Goal: Navigation & Orientation: Find specific page/section

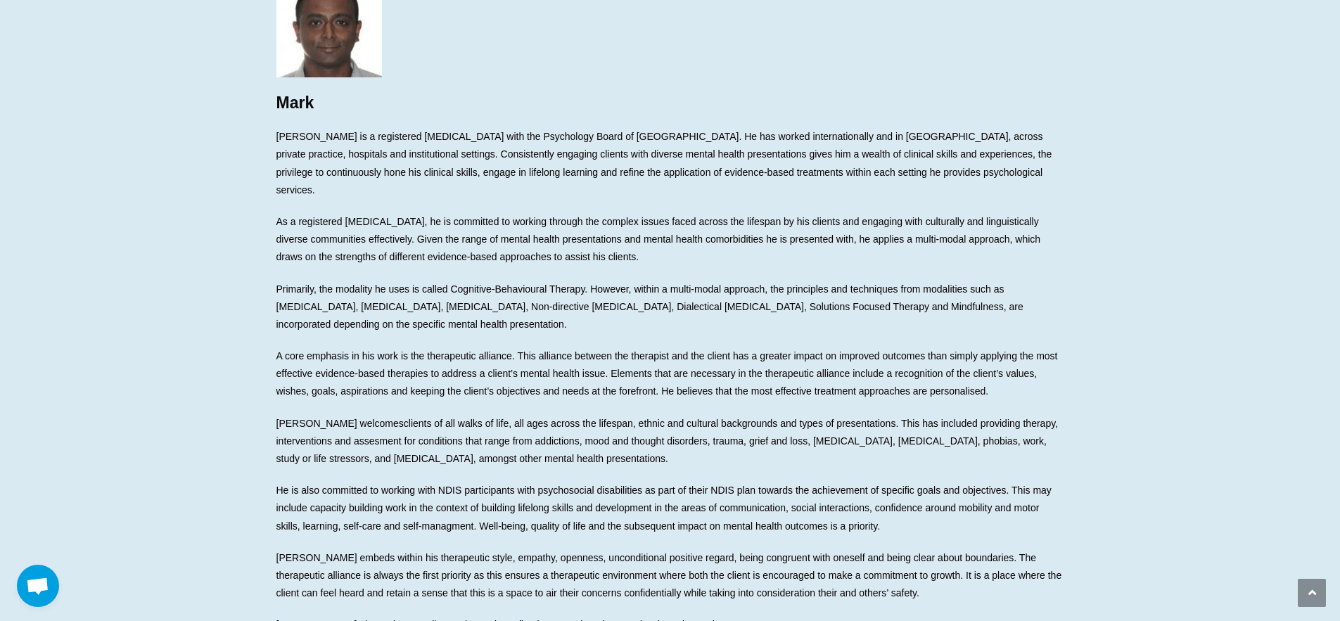
scroll to position [137, 0]
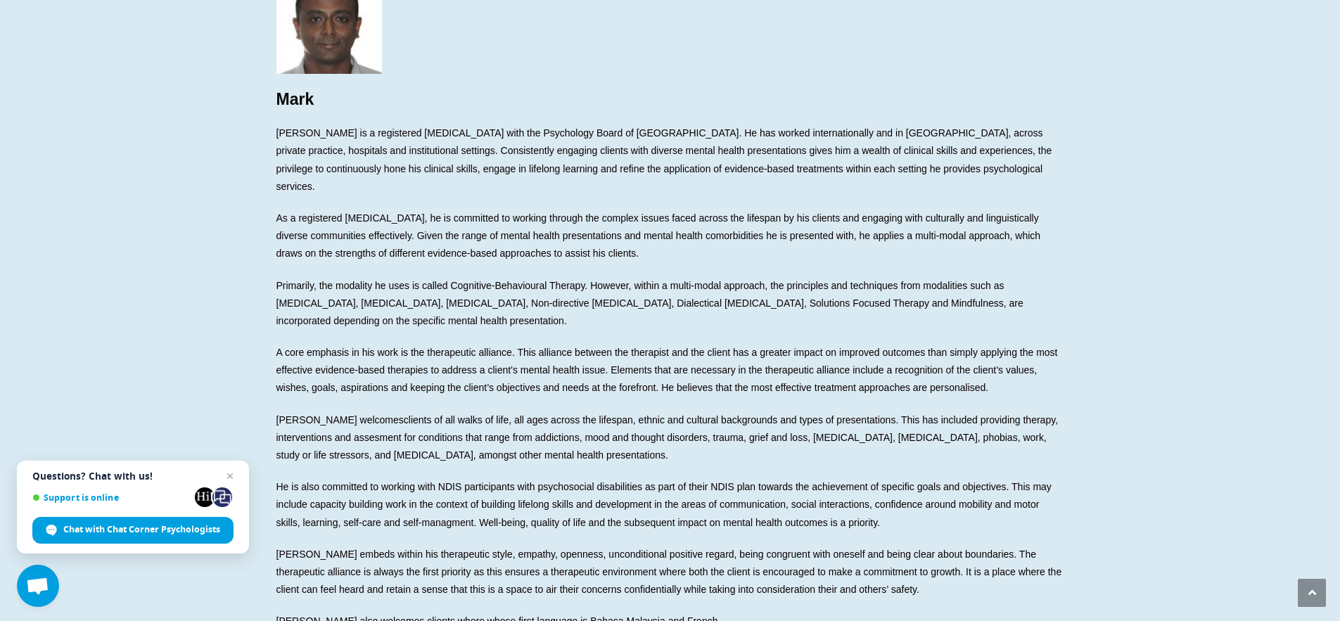
click at [234, 468] on span "Open chat" at bounding box center [229, 476] width 17 height 17
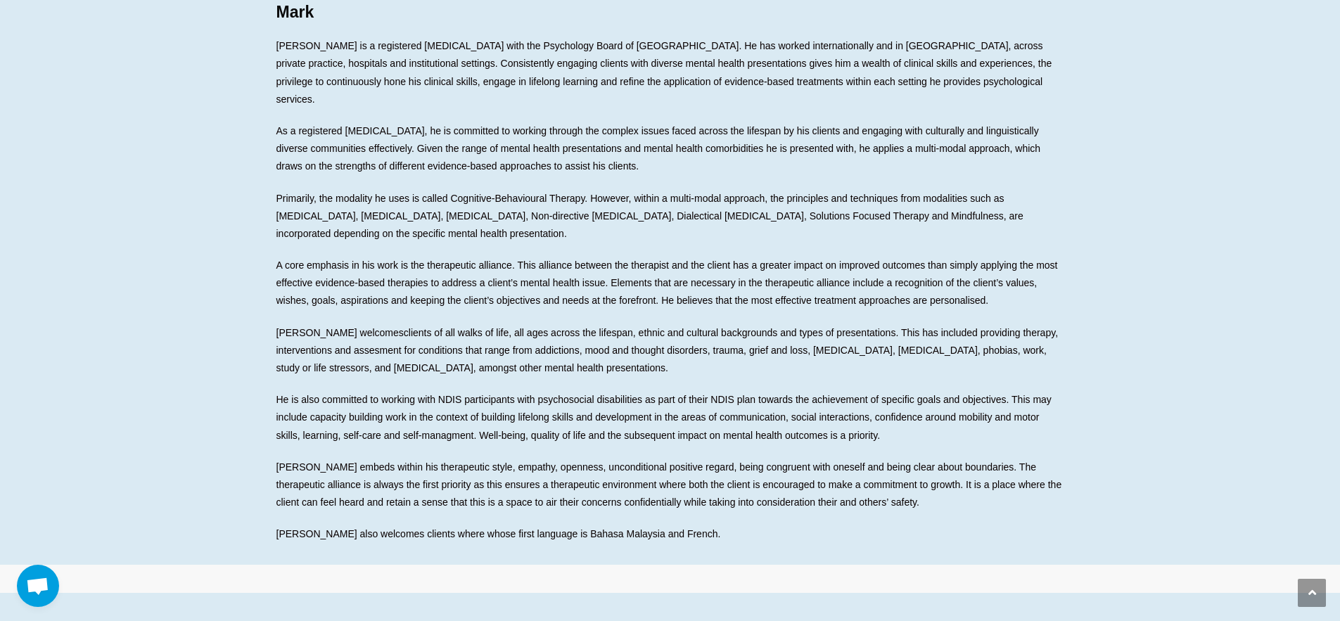
scroll to position [0, 0]
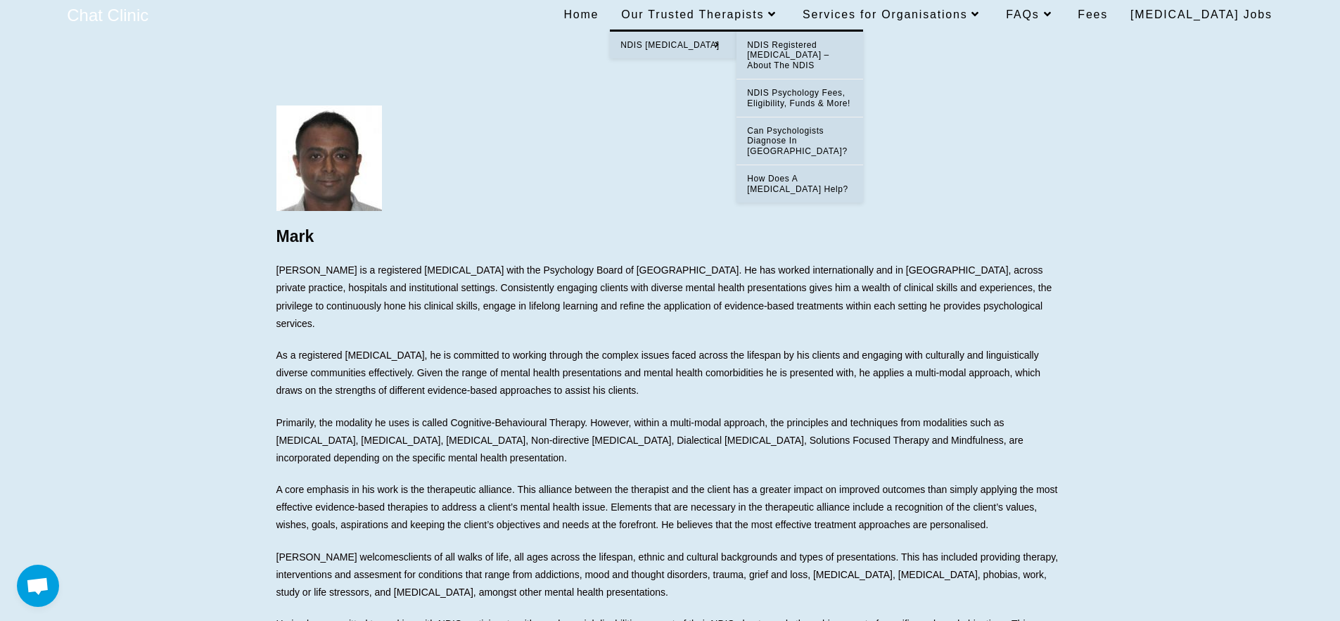
click at [793, 52] on span "NDIS Registered [MEDICAL_DATA] – About the NDIS" at bounding box center [788, 55] width 82 height 30
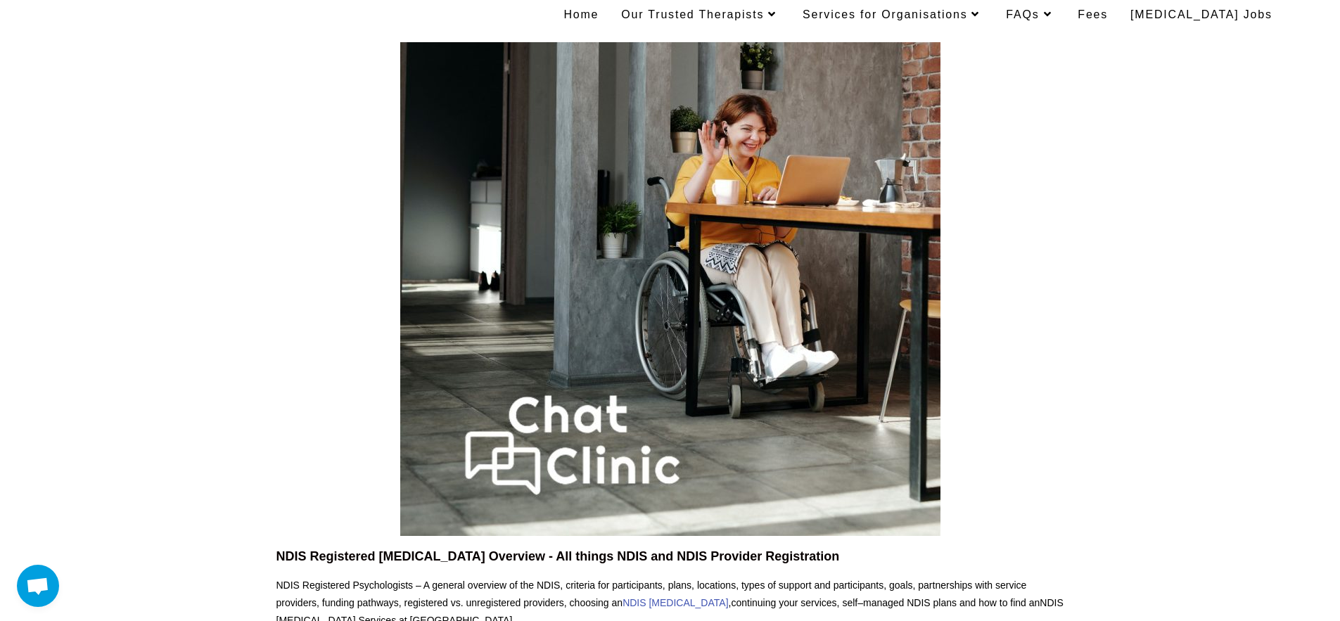
click at [598, 15] on span "Home" at bounding box center [580, 14] width 35 height 12
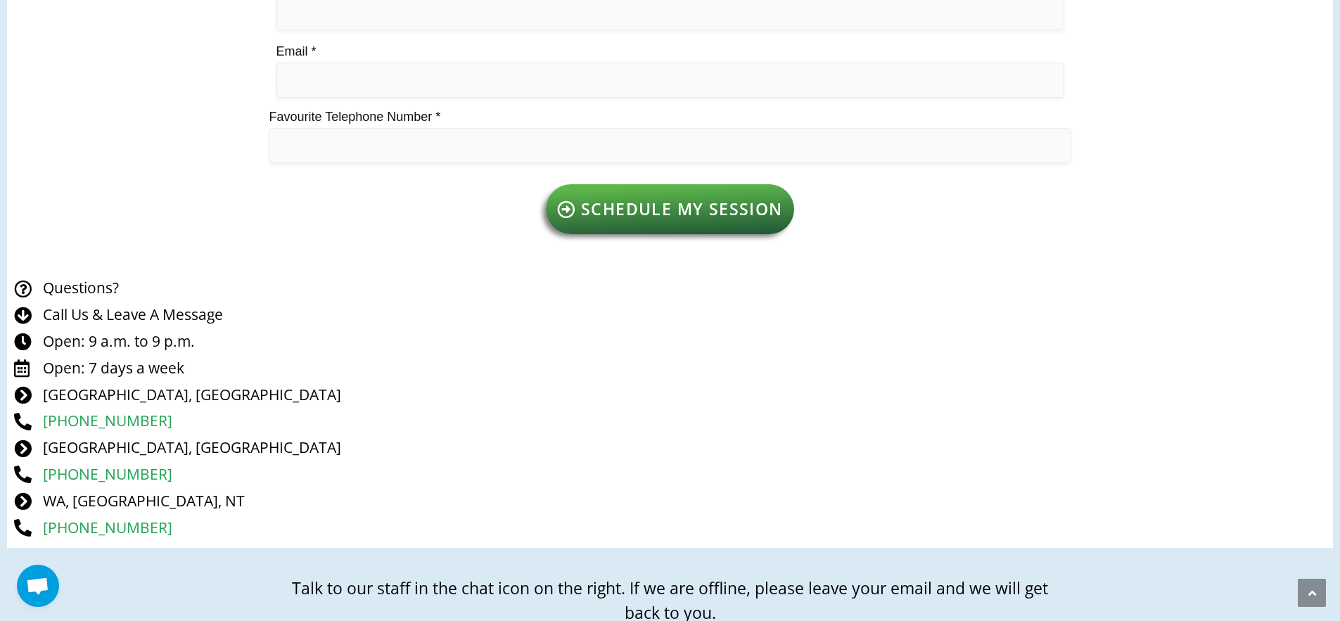
scroll to position [2208, 0]
